Goal: Download file/media

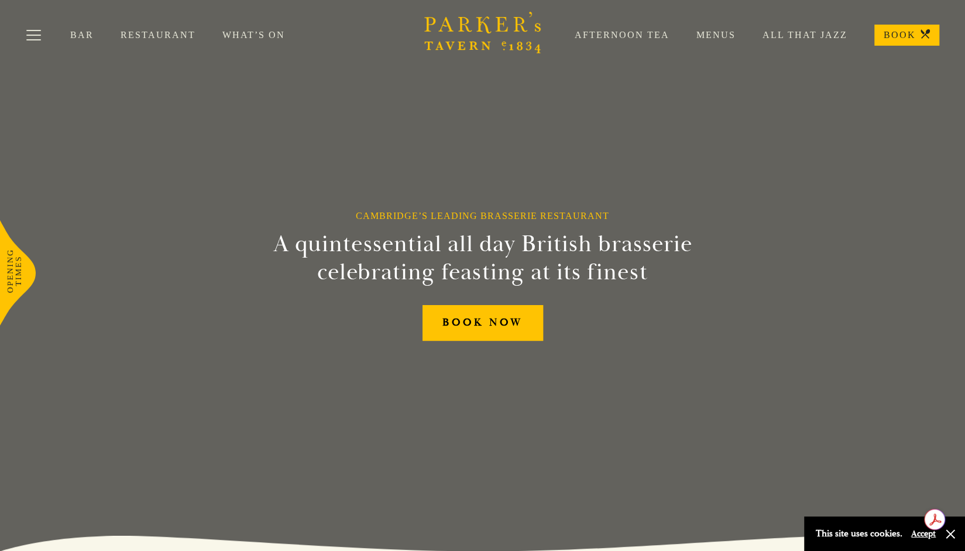
click at [723, 33] on link "Menus" at bounding box center [703, 35] width 66 height 12
click at [39, 35] on button "Toggle navigation" at bounding box center [34, 37] width 50 height 50
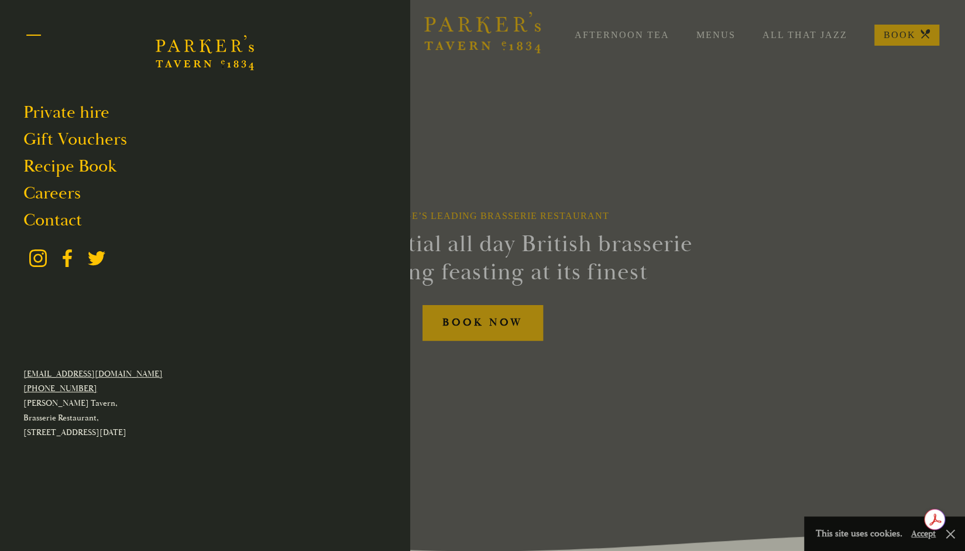
click at [25, 30] on button "Toggle navigation" at bounding box center [34, 37] width 50 height 50
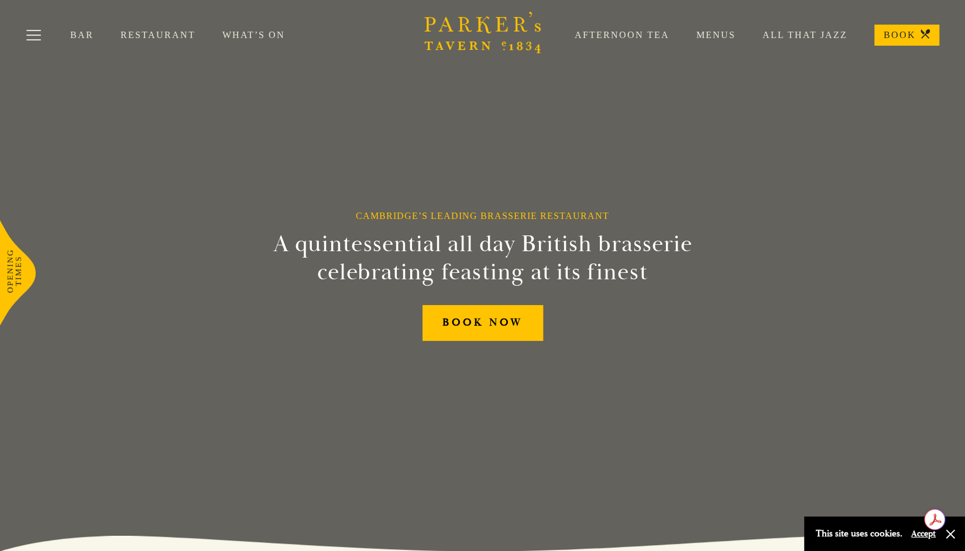
click at [82, 34] on link "Bar" at bounding box center [95, 35] width 50 height 12
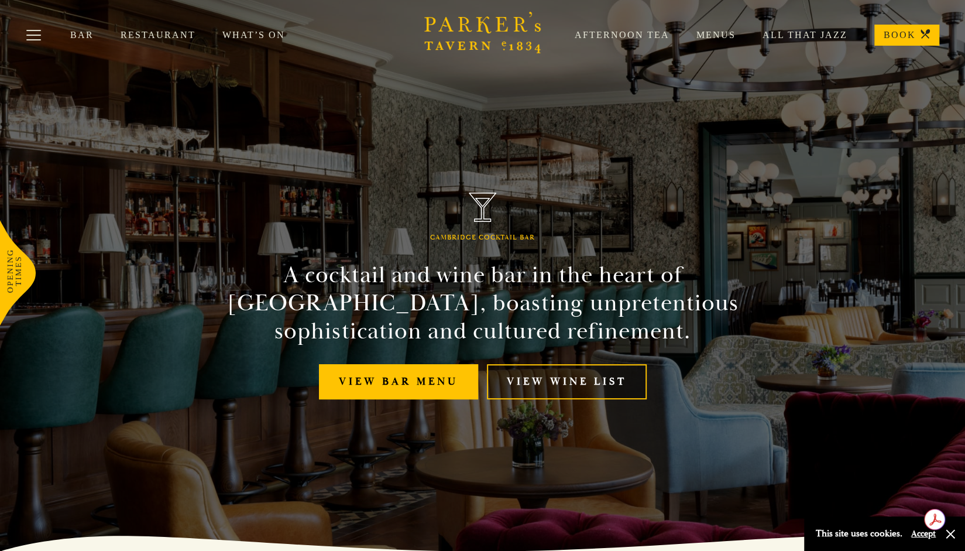
click at [588, 379] on link "View Wine List" at bounding box center [567, 382] width 160 height 36
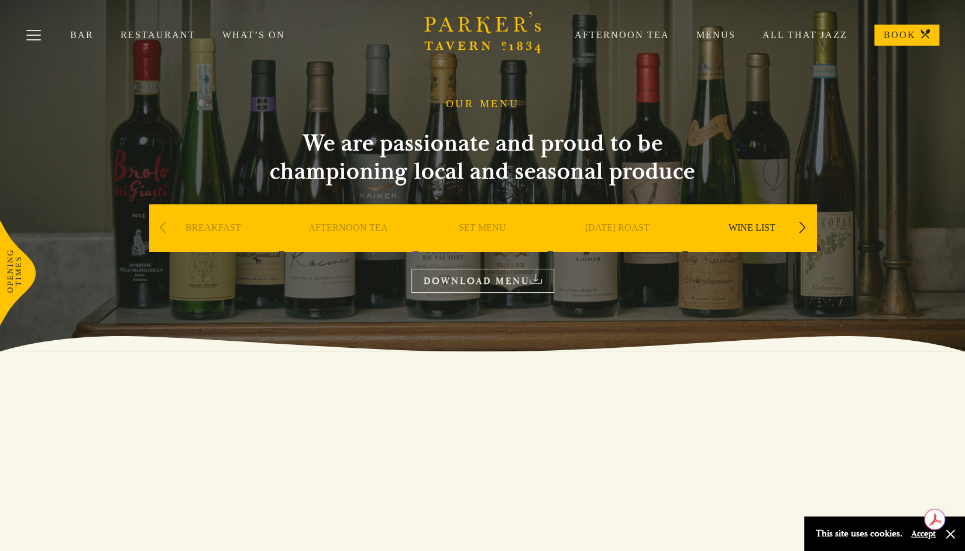
click at [490, 279] on link "DOWNLOAD MENU" at bounding box center [482, 281] width 143 height 24
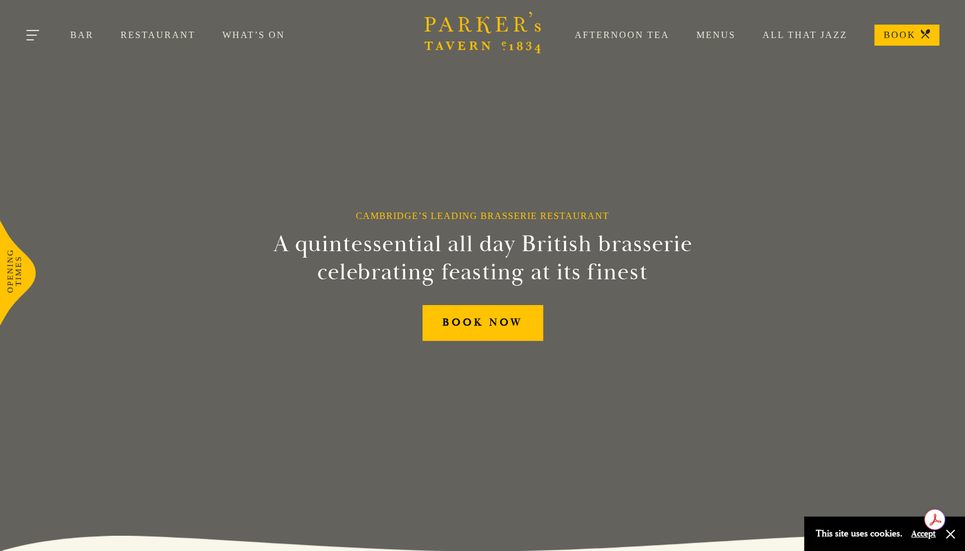
click at [44, 33] on button "Toggle navigation" at bounding box center [34, 37] width 50 height 50
